Goal: Transaction & Acquisition: Purchase product/service

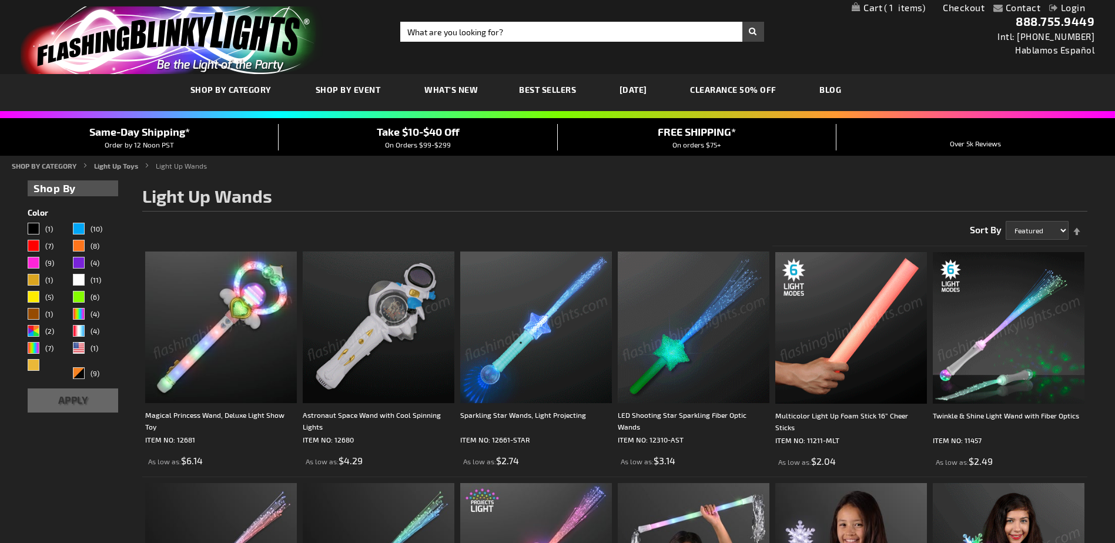
click at [870, 8] on link "My Cart 1 1 items" at bounding box center [888, 7] width 73 height 11
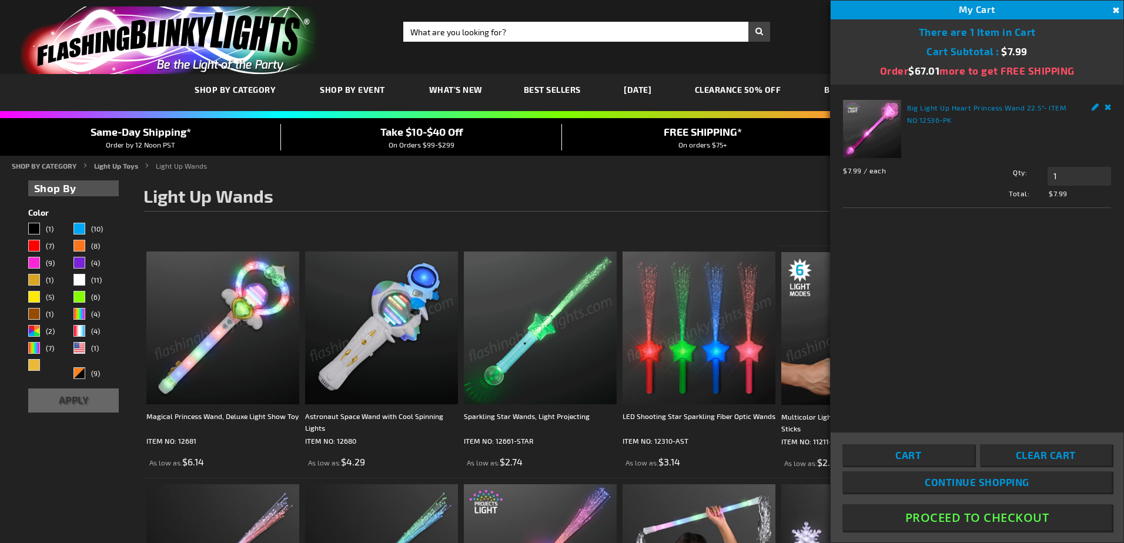
click at [871, 124] on img at bounding box center [872, 129] width 58 height 58
